Goal: Complete application form: Complete application form

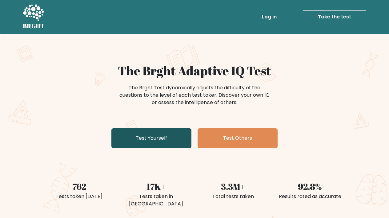
click at [169, 140] on link "Test Yourself" at bounding box center [151, 139] width 80 height 20
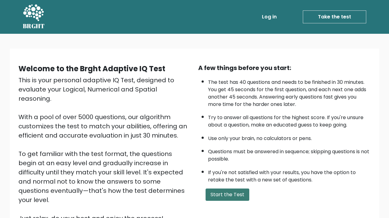
click at [222, 189] on button "Start the Test" at bounding box center [228, 195] width 44 height 12
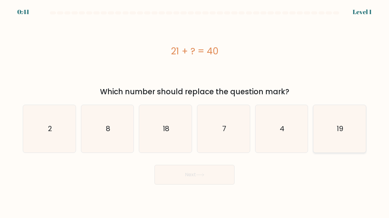
click at [342, 135] on icon "19" at bounding box center [340, 129] width 48 height 48
click at [195, 112] on input "f. 19" at bounding box center [194, 110] width 0 height 3
radio input "true"
click at [216, 170] on button "Next" at bounding box center [194, 175] width 80 height 20
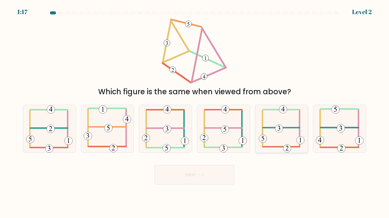
click at [298, 135] on icon at bounding box center [282, 129] width 46 height 48
click at [195, 112] on input "e." at bounding box center [194, 110] width 0 height 3
radio input "true"
click at [118, 132] on icon at bounding box center [108, 129] width 48 height 48
click at [194, 112] on input "b." at bounding box center [194, 110] width 0 height 3
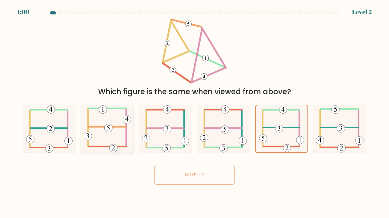
radio input "true"
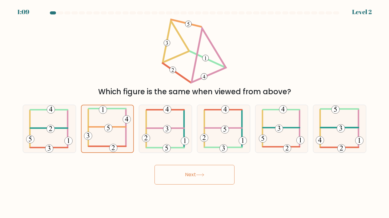
click at [185, 173] on button "Next" at bounding box center [194, 175] width 80 height 20
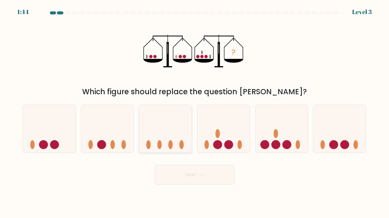
click at [158, 134] on icon at bounding box center [165, 128] width 53 height 43
click at [194, 112] on input "c." at bounding box center [194, 110] width 0 height 3
radio input "true"
click at [209, 184] on button "Next" at bounding box center [194, 175] width 80 height 20
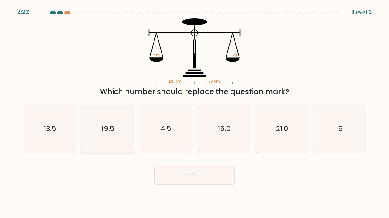
click at [111, 130] on text "19.5" at bounding box center [108, 129] width 13 height 10
click at [194, 112] on input "b. 19.5" at bounding box center [194, 110] width 0 height 3
radio input "true"
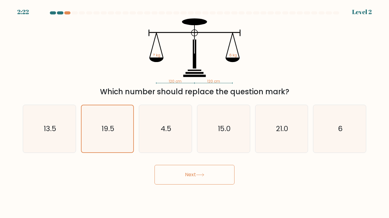
click at [182, 179] on button "Next" at bounding box center [194, 175] width 80 height 20
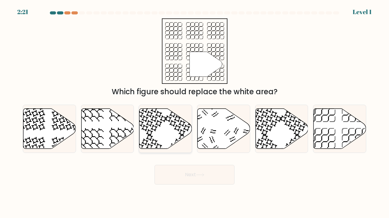
click at [178, 146] on icon at bounding box center [165, 129] width 53 height 41
click at [194, 112] on input "c." at bounding box center [194, 110] width 0 height 3
radio input "true"
click at [187, 176] on button "Next" at bounding box center [194, 175] width 80 height 20
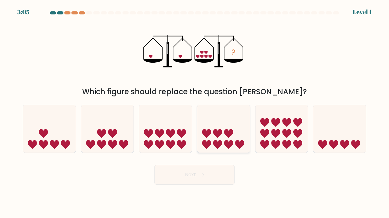
click at [219, 145] on icon at bounding box center [217, 144] width 9 height 9
click at [195, 112] on input "d." at bounding box center [194, 110] width 0 height 3
radio input "true"
click at [174, 177] on button "Next" at bounding box center [194, 175] width 80 height 20
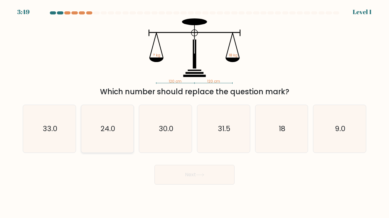
click at [98, 129] on icon "24.0" at bounding box center [108, 129] width 48 height 48
click at [194, 112] on input "b. 24.0" at bounding box center [194, 110] width 0 height 3
radio input "true"
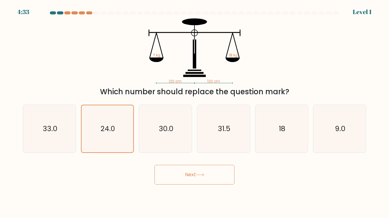
click at [170, 169] on button "Next" at bounding box center [194, 175] width 80 height 20
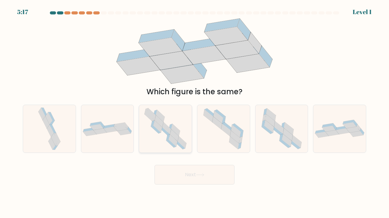
click at [174, 147] on icon at bounding box center [171, 144] width 10 height 8
click at [194, 112] on input "c." at bounding box center [194, 110] width 0 height 3
radio input "true"
click at [176, 176] on button "Next" at bounding box center [194, 175] width 80 height 20
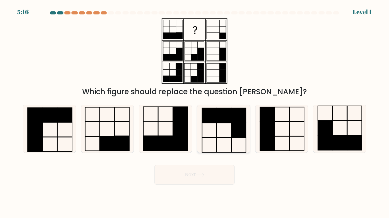
click at [233, 143] on icon at bounding box center [224, 129] width 48 height 48
click at [195, 112] on input "d." at bounding box center [194, 110] width 0 height 3
radio input "true"
click at [210, 177] on button "Next" at bounding box center [194, 175] width 80 height 20
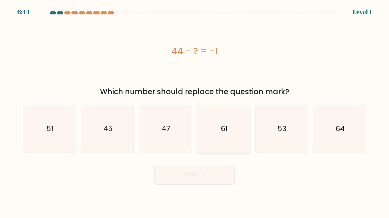
click at [229, 142] on icon "61" at bounding box center [224, 129] width 48 height 48
click at [195, 112] on input "d. 61" at bounding box center [194, 110] width 0 height 3
radio input "true"
click at [205, 166] on button "Next" at bounding box center [194, 175] width 80 height 20
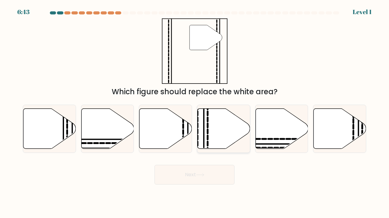
click at [218, 145] on icon at bounding box center [224, 129] width 53 height 40
click at [195, 112] on input "d." at bounding box center [194, 110] width 0 height 3
radio input "true"
click at [198, 171] on button "Next" at bounding box center [194, 175] width 80 height 20
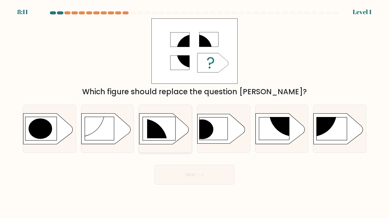
click at [160, 123] on icon at bounding box center [163, 129] width 49 height 31
click at [194, 112] on input "c." at bounding box center [194, 110] width 0 height 3
radio input "true"
click at [178, 166] on button "Next" at bounding box center [194, 175] width 80 height 20
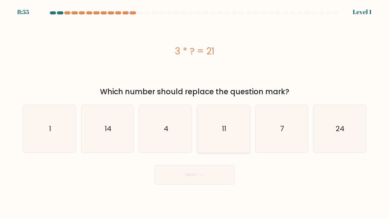
click at [213, 136] on icon "11" at bounding box center [224, 129] width 48 height 48
click at [195, 112] on input "d. 11" at bounding box center [194, 110] width 0 height 3
radio input "true"
click at [202, 168] on button "Next" at bounding box center [194, 175] width 80 height 20
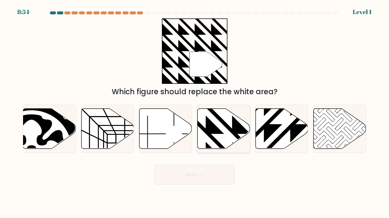
click at [222, 142] on icon at bounding box center [224, 129] width 53 height 40
click at [195, 112] on input "d." at bounding box center [194, 110] width 0 height 3
radio input "true"
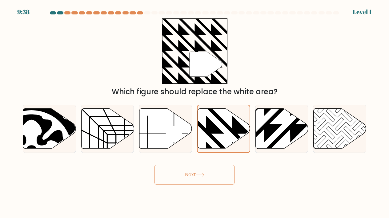
click at [210, 174] on button "Next" at bounding box center [194, 175] width 80 height 20
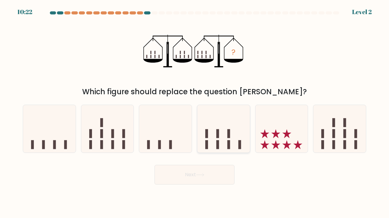
click at [214, 138] on icon at bounding box center [223, 128] width 53 height 43
click at [195, 112] on input "d." at bounding box center [194, 110] width 0 height 3
radio input "true"
click at [190, 173] on button "Next" at bounding box center [194, 175] width 80 height 20
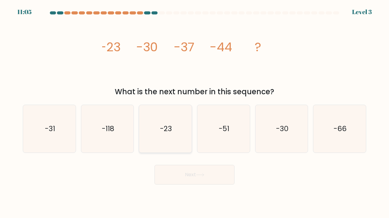
click at [168, 129] on text "-23" at bounding box center [166, 129] width 12 height 10
click at [194, 112] on input "c. -23" at bounding box center [194, 110] width 0 height 3
radio input "true"
click at [179, 176] on button "Next" at bounding box center [194, 175] width 80 height 20
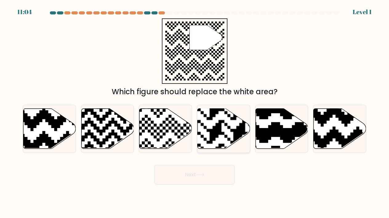
click at [212, 151] on div at bounding box center [223, 129] width 53 height 48
click at [195, 112] on input "d." at bounding box center [194, 110] width 0 height 3
radio input "true"
click at [197, 180] on button "Next" at bounding box center [194, 175] width 80 height 20
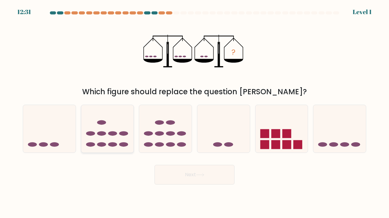
click at [115, 131] on icon at bounding box center [107, 128] width 53 height 43
click at [194, 112] on input "b." at bounding box center [194, 110] width 0 height 3
radio input "true"
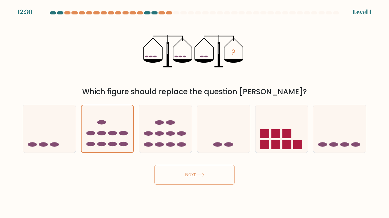
click at [184, 171] on button "Next" at bounding box center [194, 175] width 80 height 20
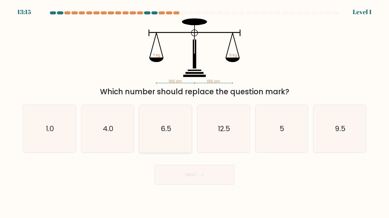
click at [165, 130] on text "6.5" at bounding box center [166, 129] width 11 height 10
click at [194, 112] on input "c. 6.5" at bounding box center [194, 110] width 0 height 3
radio input "true"
click at [179, 169] on button "Next" at bounding box center [194, 175] width 80 height 20
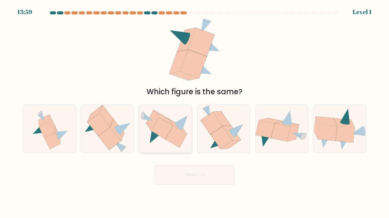
click at [165, 137] on icon at bounding box center [162, 129] width 22 height 22
click at [194, 112] on input "c." at bounding box center [194, 110] width 0 height 3
radio input "true"
click at [173, 167] on button "Next" at bounding box center [194, 175] width 80 height 20
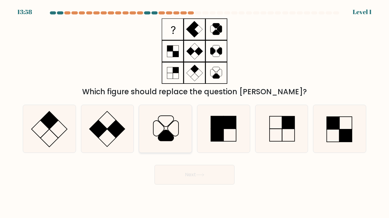
click at [161, 138] on icon at bounding box center [165, 135] width 15 height 11
click at [194, 112] on input "c." at bounding box center [194, 110] width 0 height 3
radio input "true"
click at [167, 171] on button "Next" at bounding box center [194, 175] width 80 height 20
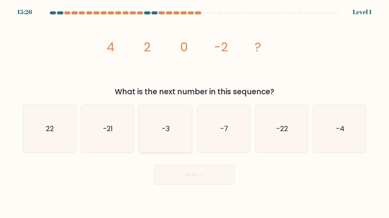
click at [158, 135] on icon "-3" at bounding box center [166, 129] width 48 height 48
click at [194, 112] on input "c. -3" at bounding box center [194, 110] width 0 height 3
radio input "true"
click at [172, 172] on button "Next" at bounding box center [194, 175] width 80 height 20
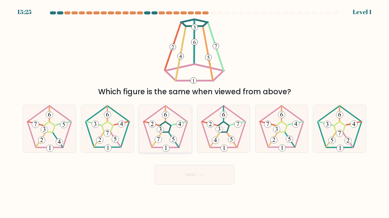
click at [163, 130] on 660 at bounding box center [160, 129] width 7 height 7
click at [194, 112] on input "c." at bounding box center [194, 110] width 0 height 3
radio input "true"
click at [180, 166] on button "Next" at bounding box center [194, 175] width 80 height 20
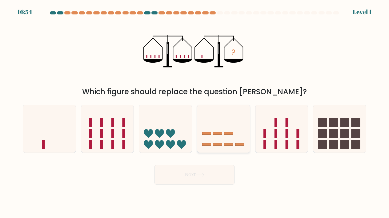
click at [220, 144] on rect at bounding box center [217, 145] width 9 height 2
click at [195, 112] on input "d." at bounding box center [194, 110] width 0 height 3
radio input "true"
click at [210, 170] on button "Next" at bounding box center [194, 175] width 80 height 20
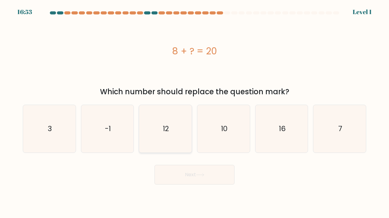
click at [174, 138] on icon "12" at bounding box center [166, 129] width 48 height 48
click at [194, 112] on input "c. 12" at bounding box center [194, 110] width 0 height 3
radio input "true"
click at [183, 173] on button "Next" at bounding box center [194, 175] width 80 height 20
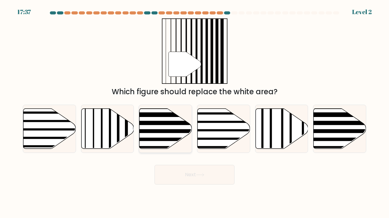
click at [166, 127] on icon at bounding box center [165, 129] width 53 height 40
click at [194, 112] on input "c." at bounding box center [194, 110] width 0 height 3
radio input "true"
click at [181, 166] on button "Next" at bounding box center [194, 175] width 80 height 20
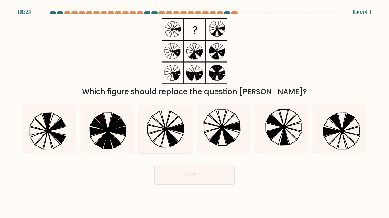
click at [170, 130] on icon at bounding box center [166, 129] width 48 height 48
click at [194, 112] on input "c." at bounding box center [194, 110] width 0 height 3
radio input "true"
click at [178, 172] on button "Next" at bounding box center [194, 175] width 80 height 20
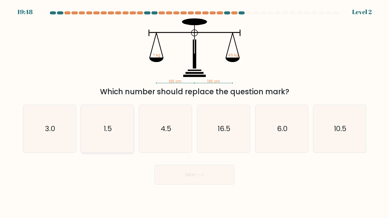
click at [113, 128] on icon "1.5" at bounding box center [108, 129] width 48 height 48
click at [194, 112] on input "b. 1.5" at bounding box center [194, 110] width 0 height 3
radio input "true"
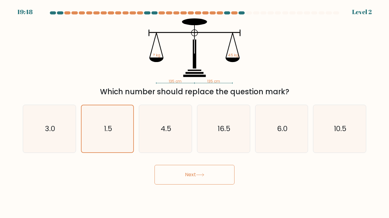
click at [176, 182] on button "Next" at bounding box center [194, 175] width 80 height 20
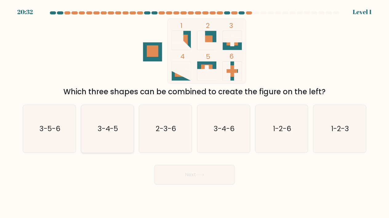
click at [104, 124] on icon "3-4-5" at bounding box center [108, 129] width 48 height 48
click at [194, 112] on input "b. 3-4-5" at bounding box center [194, 110] width 0 height 3
radio input "true"
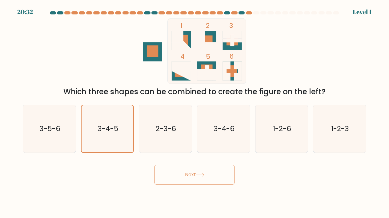
click at [173, 168] on button "Next" at bounding box center [194, 175] width 80 height 20
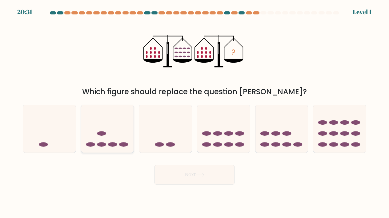
click at [116, 138] on icon at bounding box center [107, 128] width 53 height 43
click at [194, 112] on input "b." at bounding box center [194, 110] width 0 height 3
radio input "true"
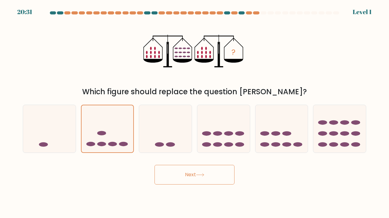
click at [185, 178] on button "Next" at bounding box center [194, 175] width 80 height 20
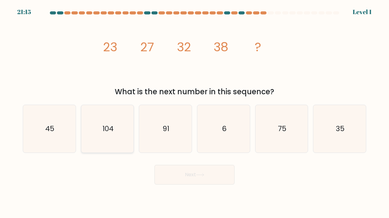
click at [111, 130] on text "104" at bounding box center [107, 129] width 11 height 10
click at [194, 112] on input "b. 104" at bounding box center [194, 110] width 0 height 3
radio input "true"
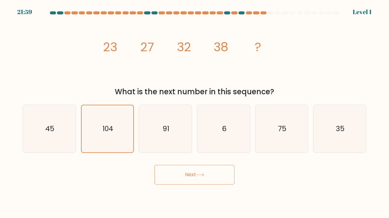
click at [188, 176] on button "Next" at bounding box center [194, 175] width 80 height 20
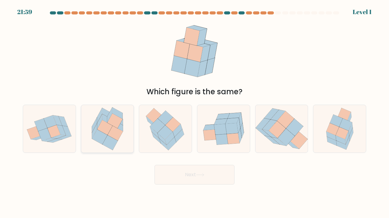
click at [120, 132] on icon at bounding box center [115, 133] width 15 height 15
click at [194, 112] on input "b." at bounding box center [194, 110] width 0 height 3
radio input "true"
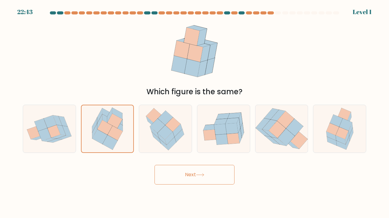
click at [177, 166] on button "Next" at bounding box center [194, 175] width 80 height 20
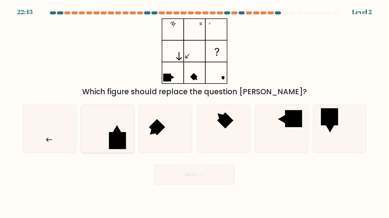
click at [119, 143] on rect at bounding box center [117, 141] width 17 height 17
click at [194, 112] on input "b." at bounding box center [194, 110] width 0 height 3
radio input "true"
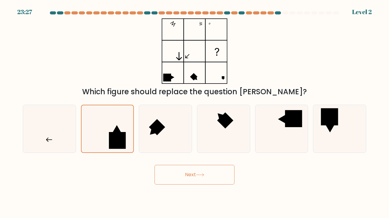
click at [176, 176] on button "Next" at bounding box center [194, 175] width 80 height 20
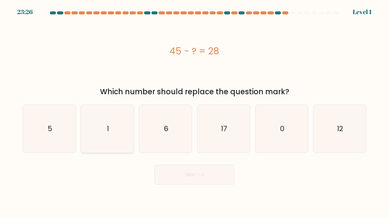
click at [118, 133] on icon "1" at bounding box center [108, 129] width 48 height 48
click at [194, 112] on input "b. 1" at bounding box center [194, 110] width 0 height 3
radio input "true"
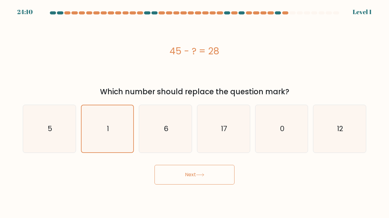
click at [175, 173] on button "Next" at bounding box center [194, 175] width 80 height 20
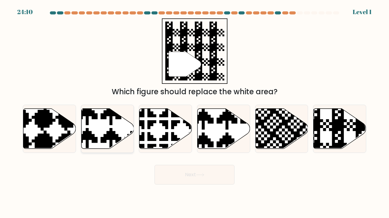
click at [107, 130] on icon at bounding box center [107, 129] width 53 height 40
click at [194, 112] on input "b." at bounding box center [194, 110] width 0 height 3
radio input "true"
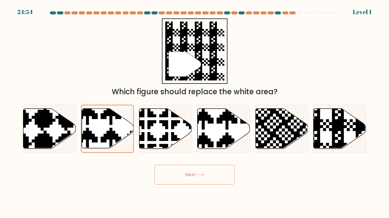
click at [169, 174] on button "Next" at bounding box center [194, 175] width 80 height 20
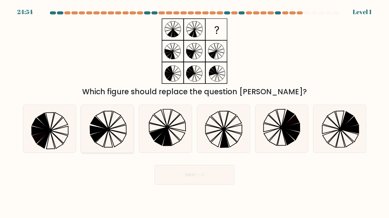
click at [114, 130] on icon at bounding box center [108, 129] width 48 height 48
click at [194, 112] on input "b." at bounding box center [194, 110] width 0 height 3
radio input "true"
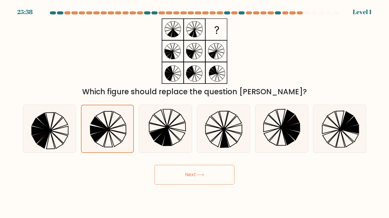
click at [171, 169] on button "Next" at bounding box center [194, 175] width 80 height 20
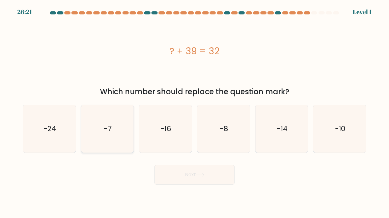
click at [114, 121] on icon "-7" at bounding box center [108, 129] width 48 height 48
click at [194, 112] on input "b. -7" at bounding box center [194, 110] width 0 height 3
radio input "true"
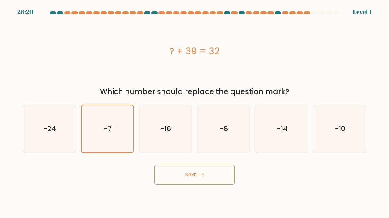
click at [176, 176] on button "Next" at bounding box center [194, 175] width 80 height 20
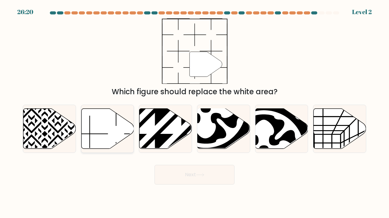
click at [114, 133] on icon at bounding box center [107, 129] width 53 height 40
click at [194, 112] on input "b." at bounding box center [194, 110] width 0 height 3
radio input "true"
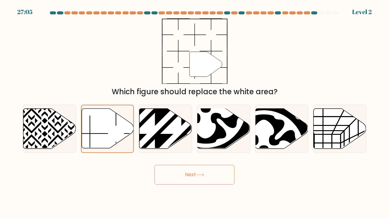
click at [178, 170] on button "Next" at bounding box center [194, 175] width 80 height 20
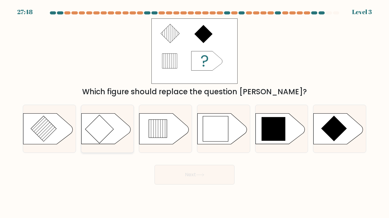
drag, startPoint x: 128, startPoint y: 141, endPoint x: 126, endPoint y: 134, distance: 6.9
click at [126, 134] on icon at bounding box center [107, 129] width 53 height 31
click at [194, 112] on input "b." at bounding box center [194, 110] width 0 height 3
radio input "true"
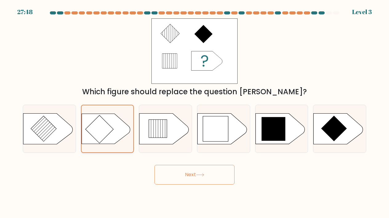
click at [126, 134] on icon at bounding box center [106, 129] width 49 height 30
click at [194, 112] on input "b." at bounding box center [194, 110] width 0 height 3
click at [180, 180] on button "Next" at bounding box center [194, 175] width 80 height 20
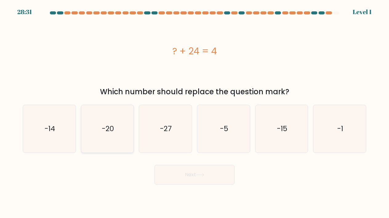
click at [117, 133] on icon "-20" at bounding box center [108, 129] width 48 height 48
click at [194, 112] on input "b. -20" at bounding box center [194, 110] width 0 height 3
radio input "true"
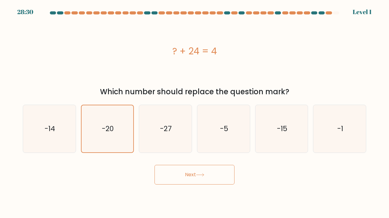
click at [177, 176] on button "Next" at bounding box center [194, 175] width 80 height 20
